Goal: Navigation & Orientation: Find specific page/section

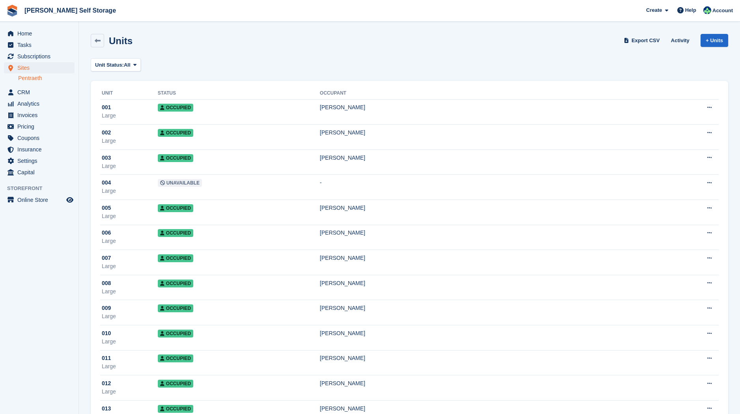
scroll to position [605, 0]
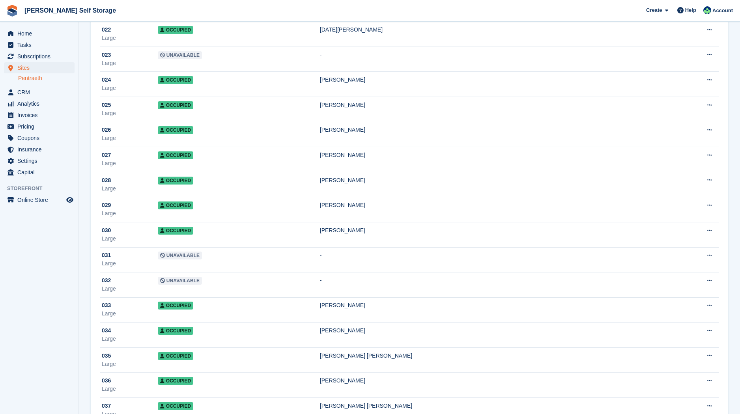
click at [22, 63] on span "Sites" at bounding box center [40, 67] width 47 height 11
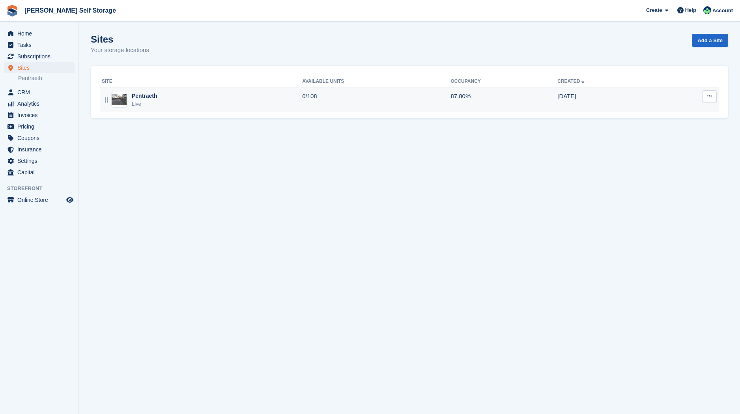
click at [147, 97] on div "Pentraeth" at bounding box center [145, 96] width 26 height 8
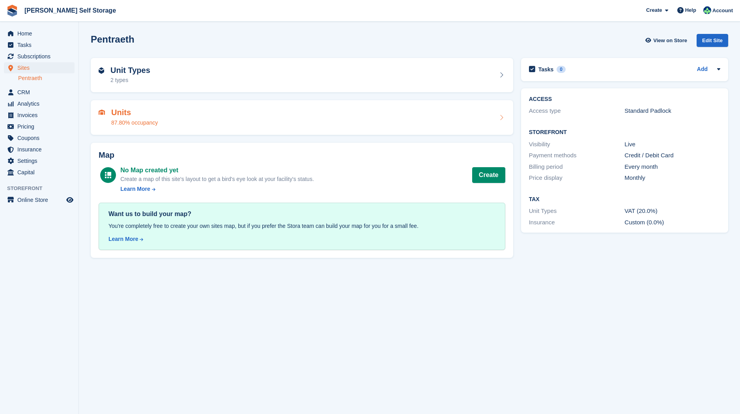
click at [131, 112] on h2 "Units" at bounding box center [134, 112] width 47 height 9
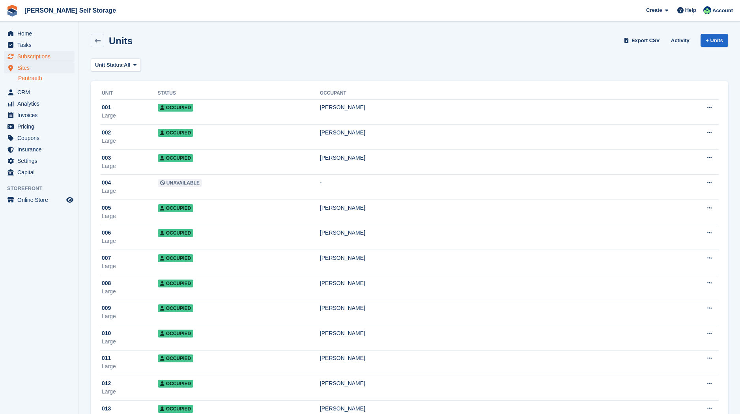
drag, startPoint x: 26, startPoint y: 56, endPoint x: 37, endPoint y: 57, distance: 10.3
click at [26, 56] on span "Subscriptions" at bounding box center [40, 56] width 47 height 11
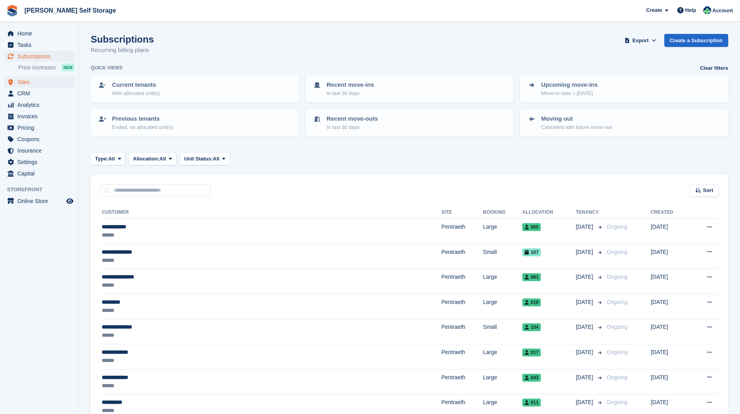
click at [24, 81] on span "Sites" at bounding box center [40, 82] width 47 height 11
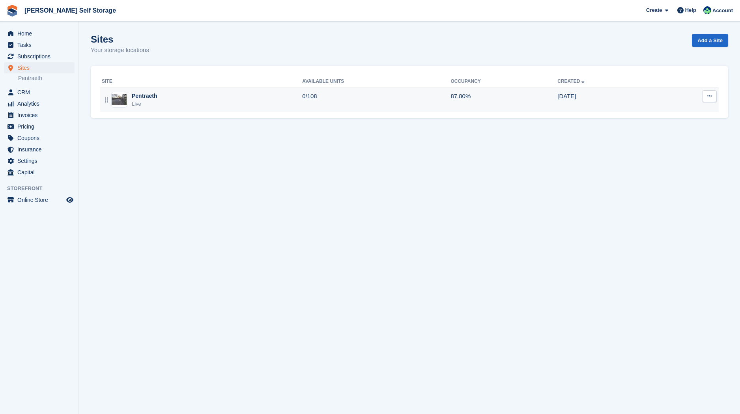
click at [140, 95] on div "Pentraeth" at bounding box center [145, 96] width 26 height 8
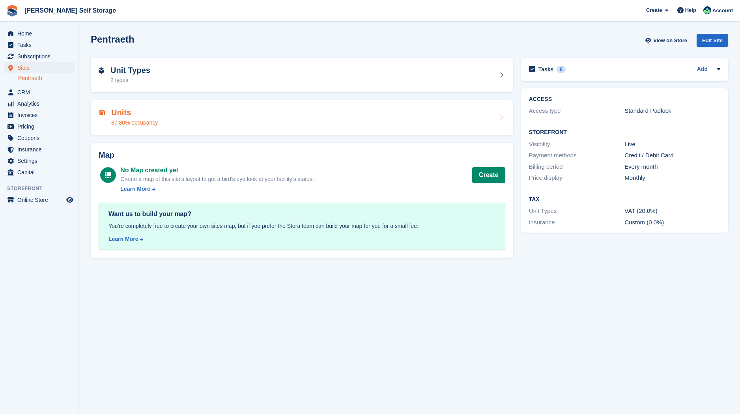
drag, startPoint x: 124, startPoint y: 116, endPoint x: 148, endPoint y: 115, distance: 23.7
click at [126, 115] on h2 "Units" at bounding box center [134, 112] width 47 height 9
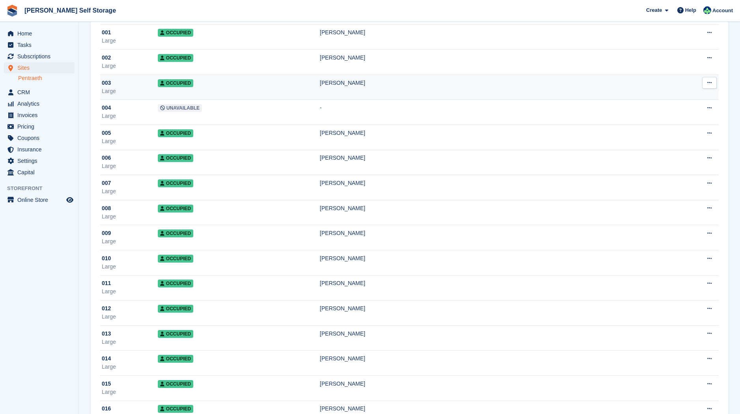
scroll to position [76, 0]
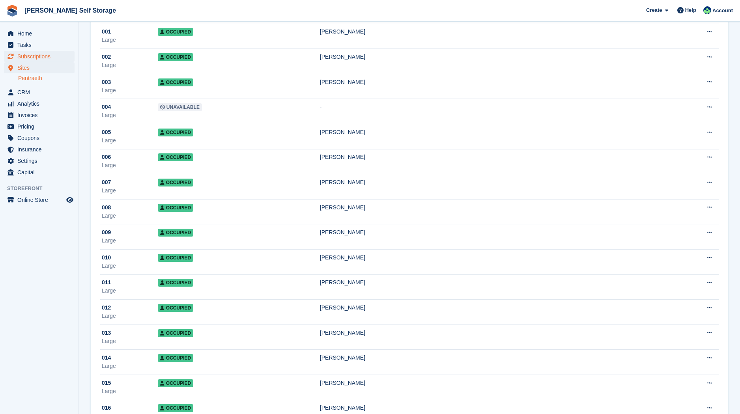
click at [33, 55] on span "Subscriptions" at bounding box center [40, 56] width 47 height 11
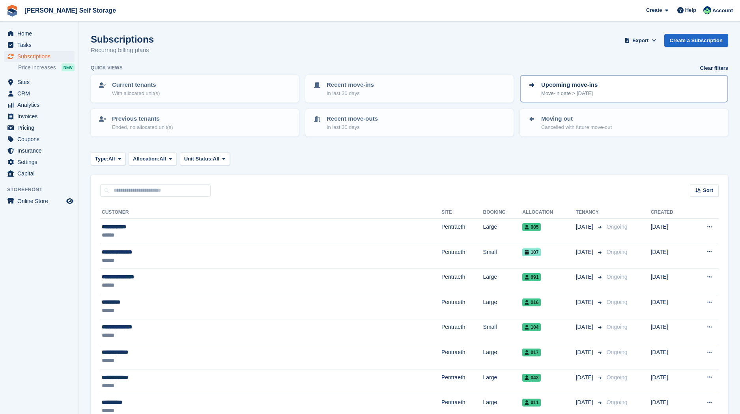
click at [570, 90] on p "Move-in date > [DATE]" at bounding box center [569, 94] width 56 height 8
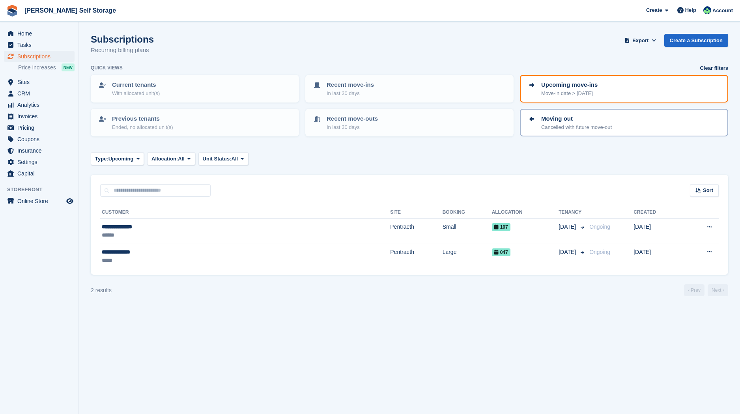
drag, startPoint x: 549, startPoint y: 124, endPoint x: 539, endPoint y: 123, distance: 9.5
click at [549, 124] on p "Cancelled with future move-out" at bounding box center [576, 127] width 71 height 8
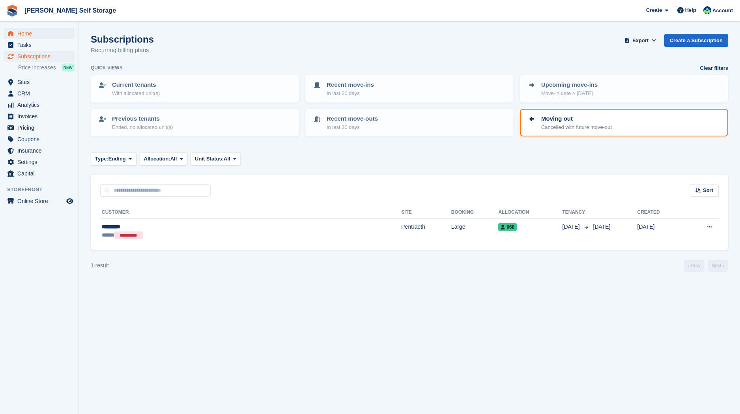
click at [28, 34] on span "Home" at bounding box center [40, 33] width 47 height 11
